Goal: Transaction & Acquisition: Purchase product/service

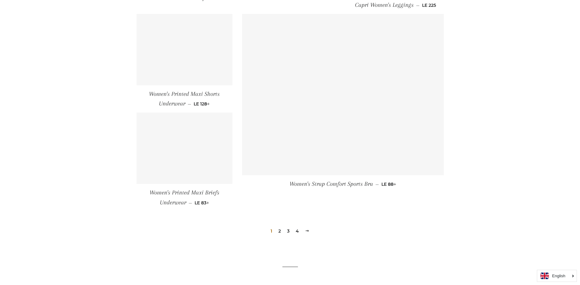
scroll to position [872, 0]
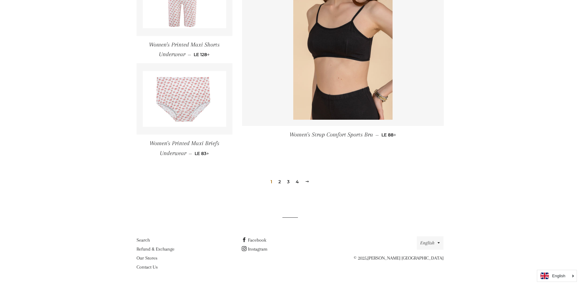
click at [280, 182] on link "2" at bounding box center [279, 181] width 7 height 9
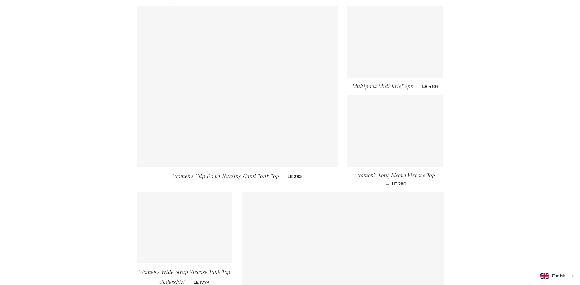
scroll to position [791, 0]
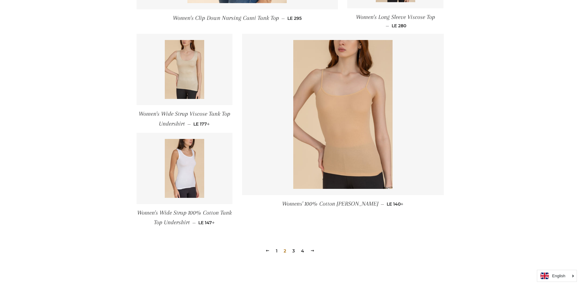
click at [292, 249] on link "3" at bounding box center [293, 250] width 7 height 9
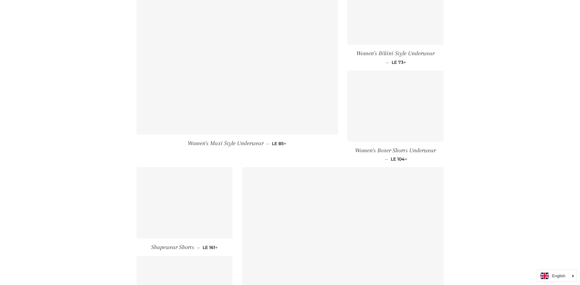
scroll to position [791, 0]
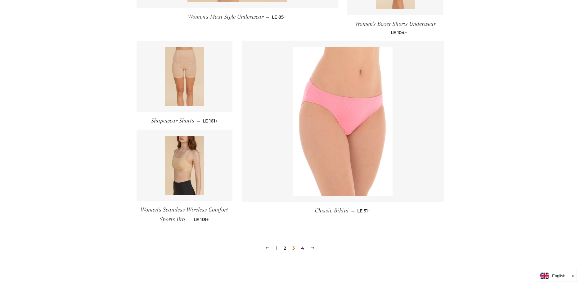
click at [302, 248] on link "4" at bounding box center [302, 247] width 8 height 9
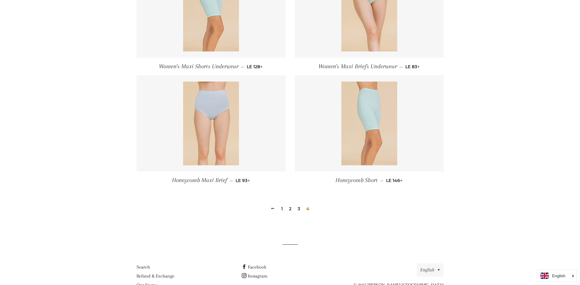
scroll to position [331, 0]
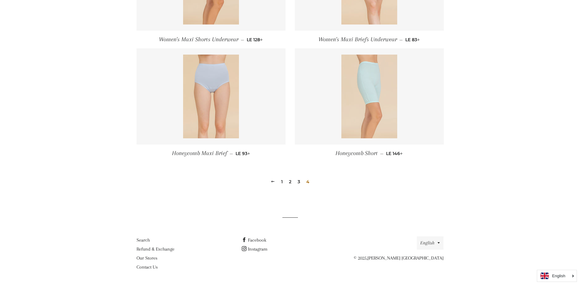
click at [354, 97] on img at bounding box center [369, 97] width 56 height 84
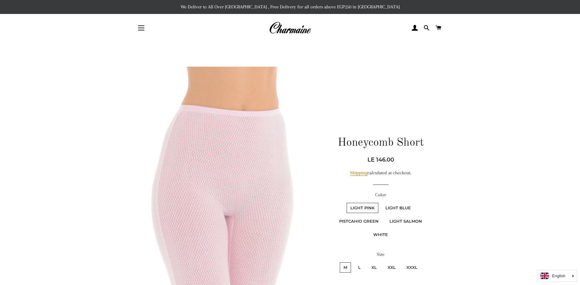
scroll to position [127, 0]
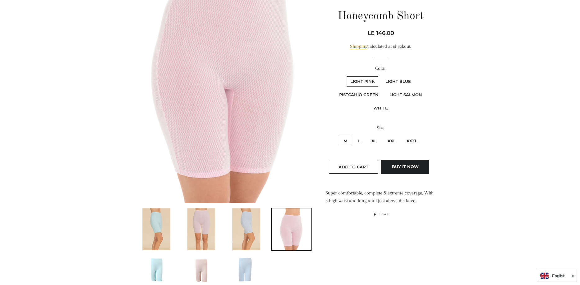
click at [246, 238] on img at bounding box center [246, 229] width 28 height 42
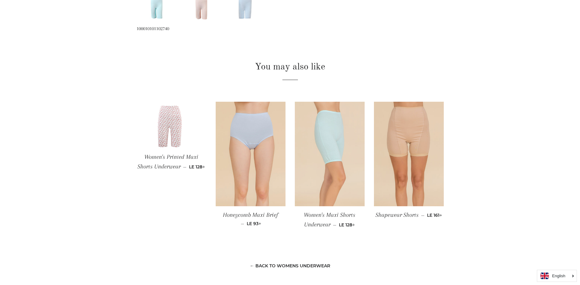
click at [327, 140] on img at bounding box center [330, 154] width 70 height 105
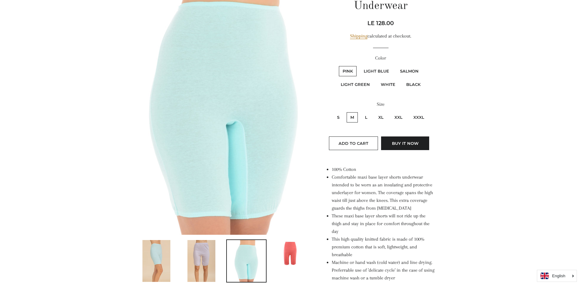
scroll to position [127, 0]
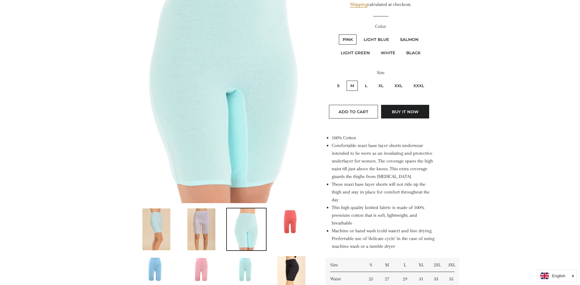
click at [257, 167] on img at bounding box center [223, 71] width 175 height 263
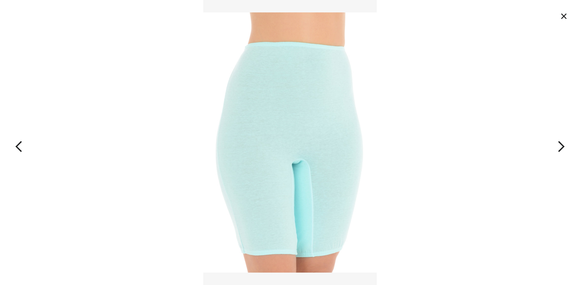
click at [561, 142] on button "button" at bounding box center [522, 142] width 116 height 285
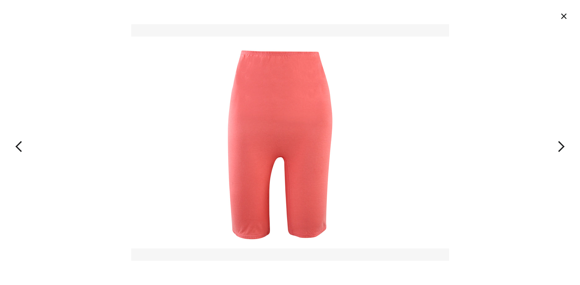
click at [561, 144] on button "button" at bounding box center [522, 142] width 116 height 285
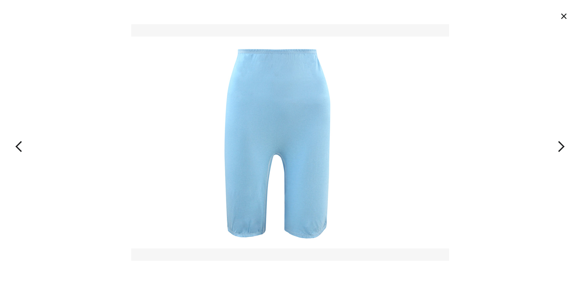
click at [561, 144] on button "button" at bounding box center [522, 142] width 116 height 285
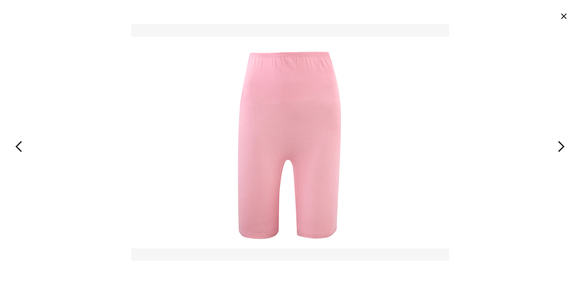
click at [561, 144] on button "button" at bounding box center [522, 142] width 116 height 285
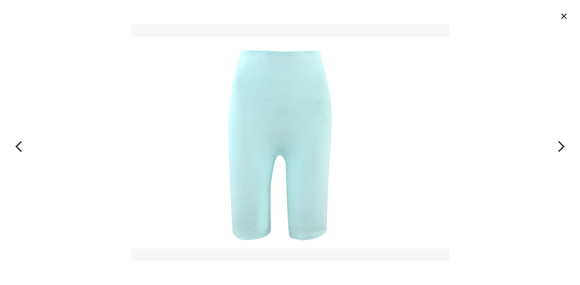
click at [563, 15] on button "×" at bounding box center [564, 16] width 14 height 14
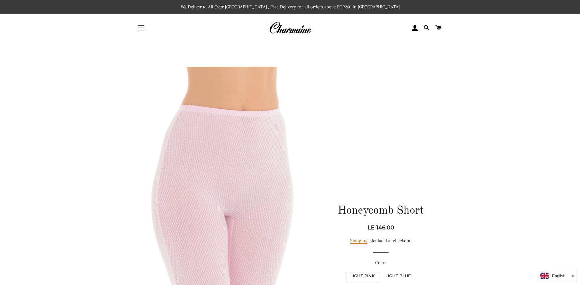
scroll to position [389, 0]
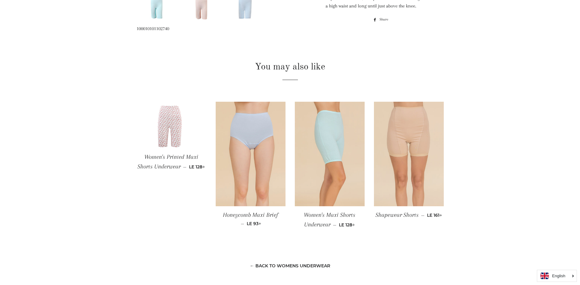
click at [400, 136] on img at bounding box center [409, 154] width 70 height 105
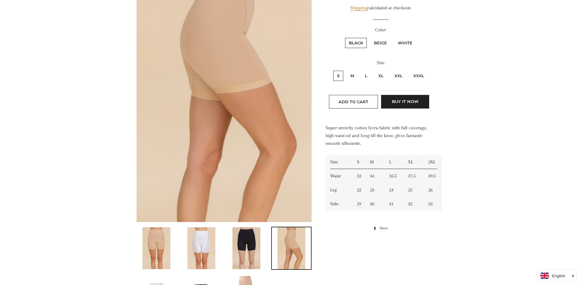
scroll to position [190, 0]
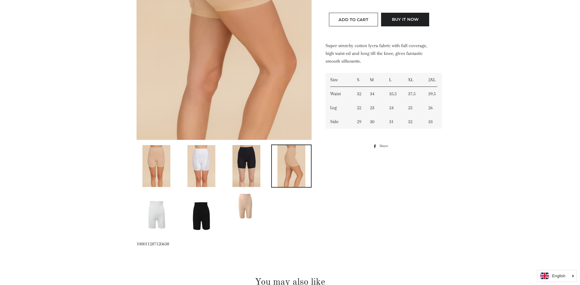
click at [238, 167] on img at bounding box center [246, 166] width 28 height 42
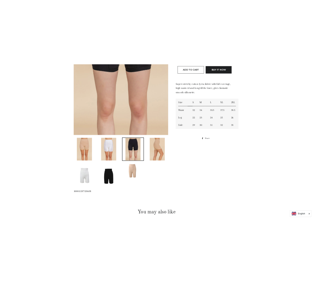
scroll to position [73, 0]
